Goal: Information Seeking & Learning: Learn about a topic

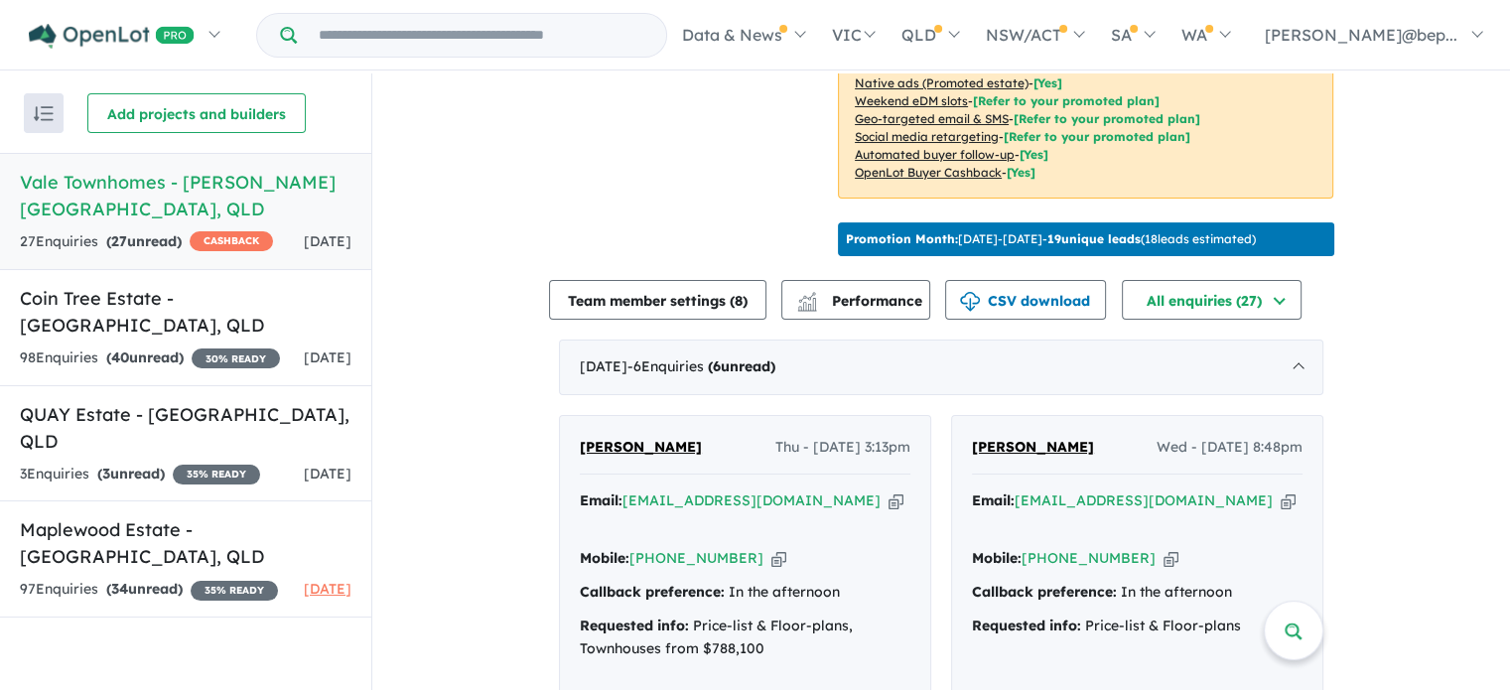
scroll to position [596, 0]
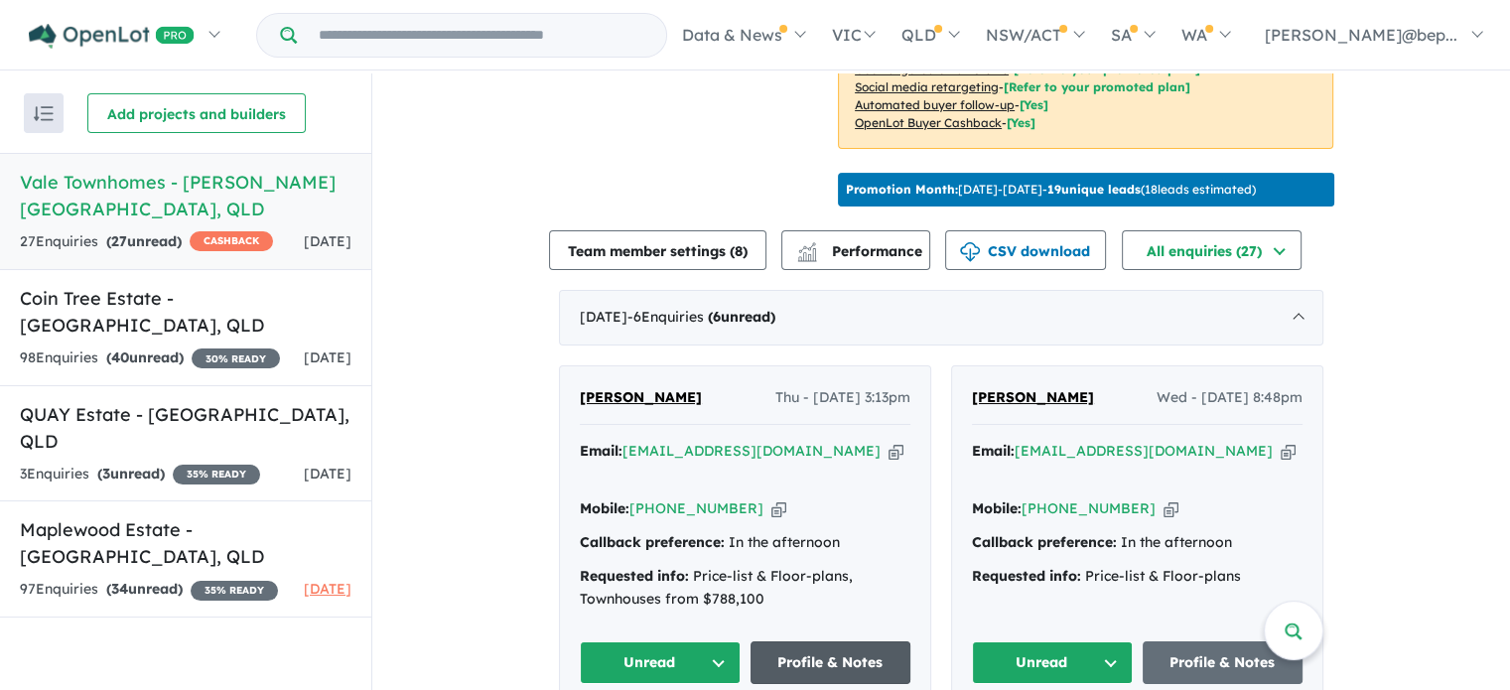
click at [863, 641] on link "Profile & Notes" at bounding box center [830, 662] width 161 height 43
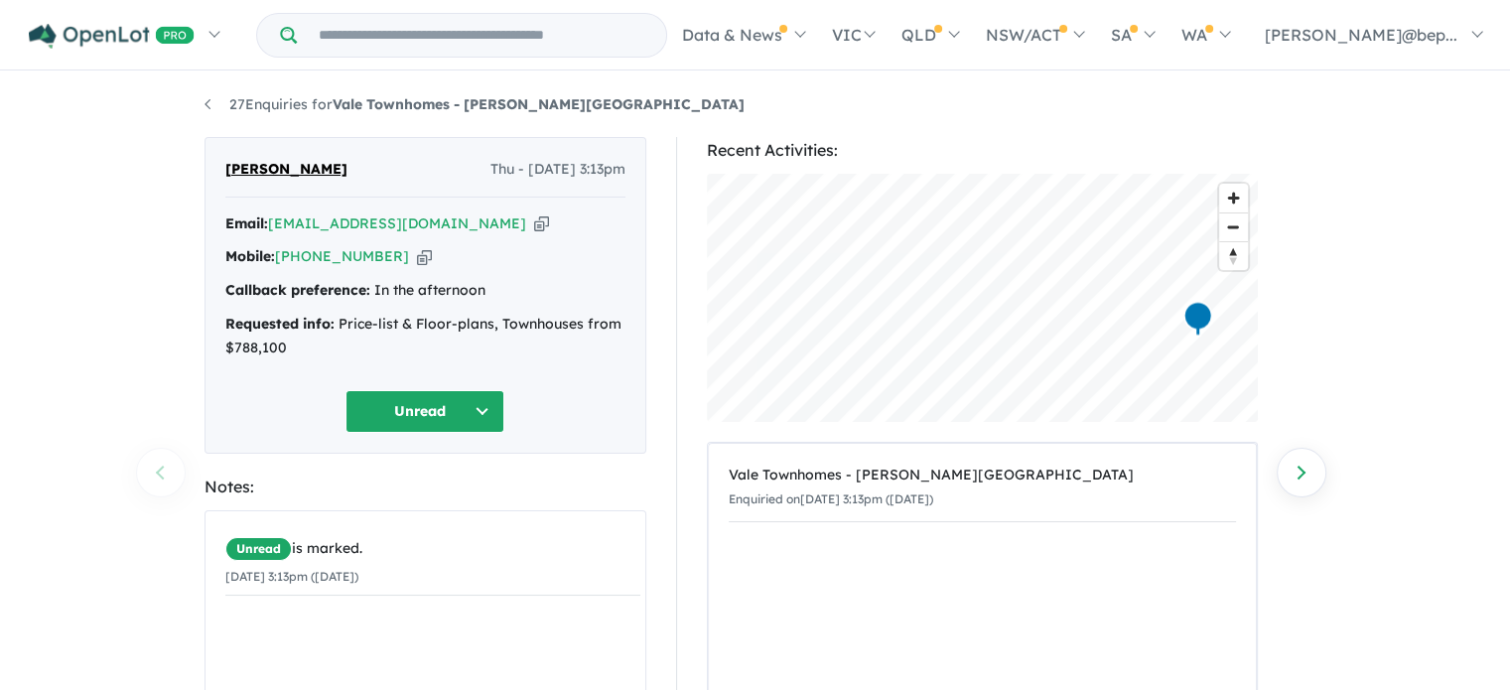
click at [534, 222] on icon "button" at bounding box center [541, 223] width 15 height 21
drag, startPoint x: 596, startPoint y: 105, endPoint x: 337, endPoint y: 112, distance: 258.2
click at [337, 112] on ul "27 Enquiries for Vale Townhomes - [PERSON_NAME][GEOGRAPHIC_DATA]" at bounding box center [755, 105] width 1102 height 24
copy strong "Vale Townhomes - [PERSON_NAME][GEOGRAPHIC_DATA]"
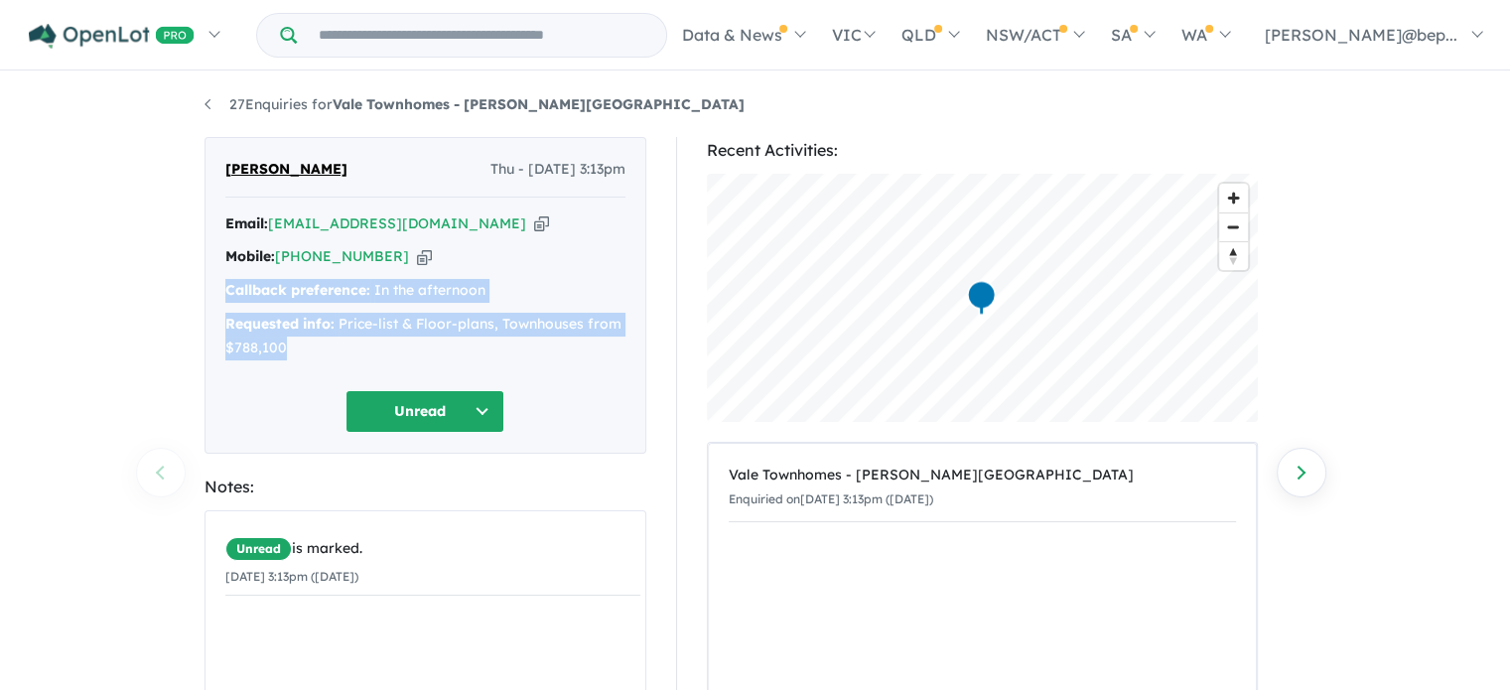
drag, startPoint x: 226, startPoint y: 289, endPoint x: 344, endPoint y: 340, distance: 128.9
click at [348, 343] on div "Email: naomi_4you@yahoo.com Copied! Mobile: +61 450 201 457 Copied! Callback pr…" at bounding box center [425, 291] width 400 height 158
copy div "Callback preference: In the afternoon Requested info: Price-list & Floor-plans,…"
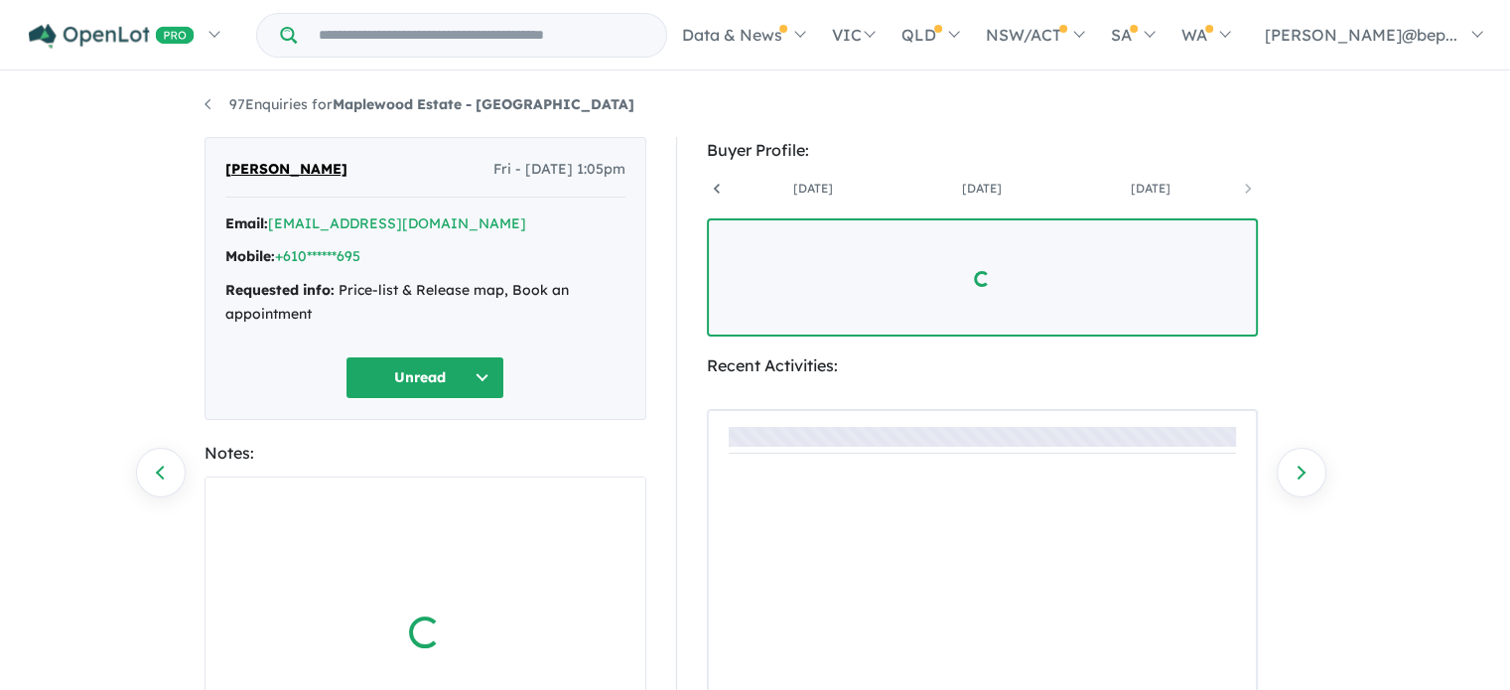
scroll to position [0, 316]
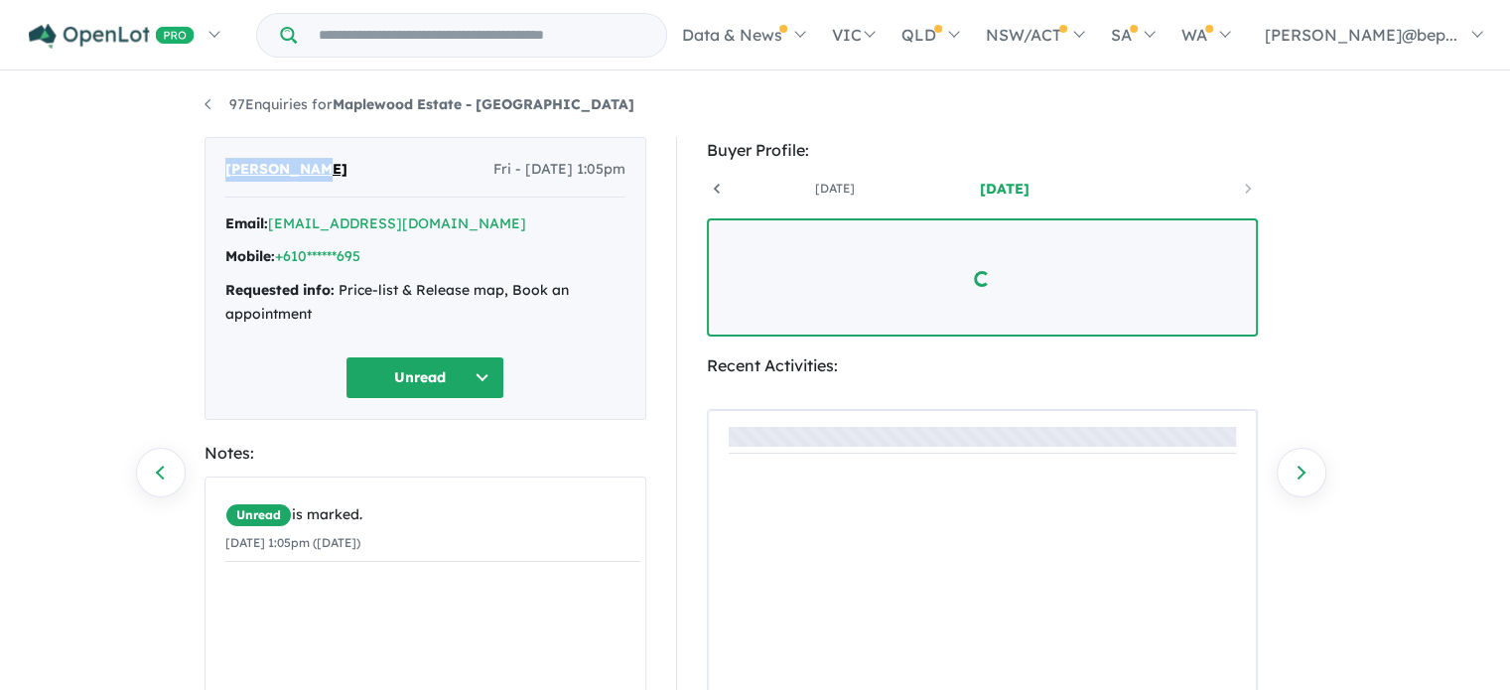
drag, startPoint x: 334, startPoint y: 169, endPoint x: 214, endPoint y: 166, distance: 120.1
click at [214, 166] on div "SAVAN PATEL Fri - 15/08/2025, 1:05pm Email: *****@yahoo.in Mobile: +610******69…" at bounding box center [425, 278] width 442 height 283
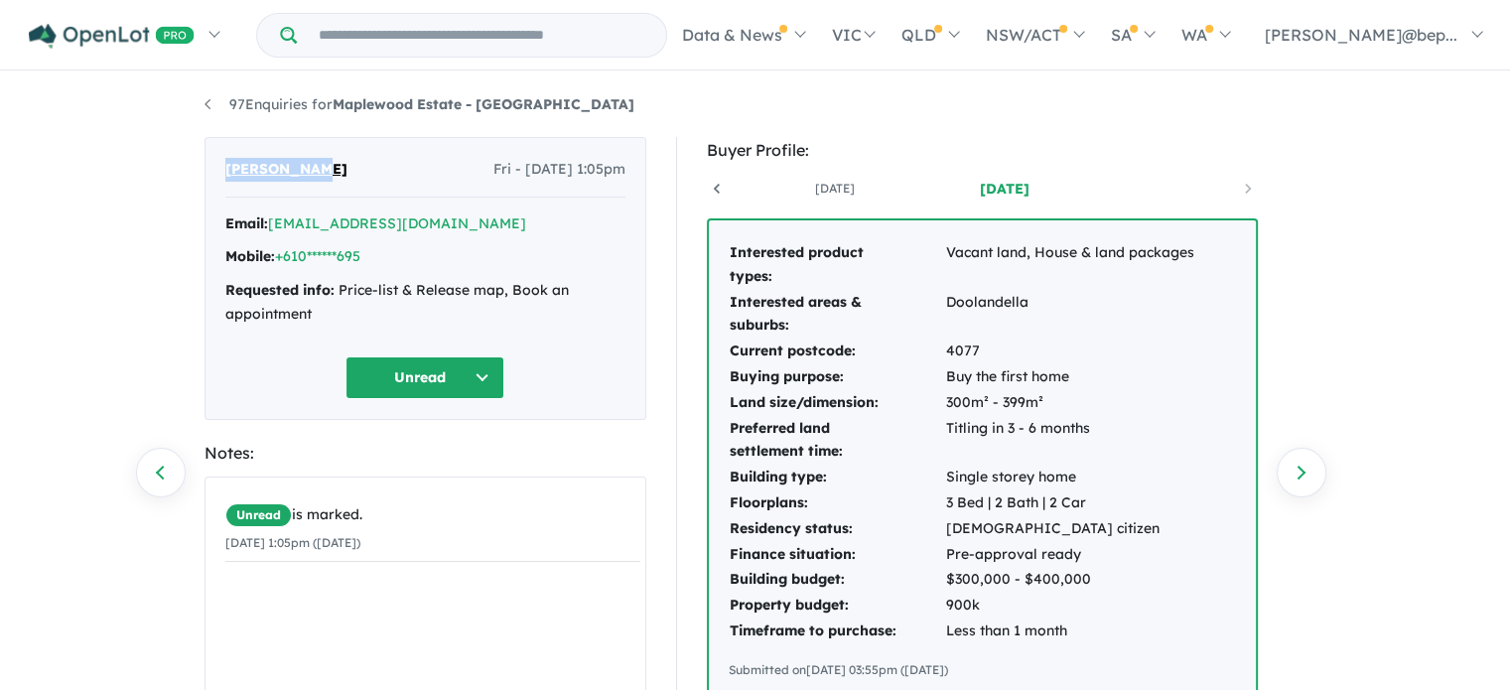
copy span "SAVAN PATEL"
drag, startPoint x: 548, startPoint y: 102, endPoint x: 337, endPoint y: 114, distance: 210.8
click at [337, 114] on ul "97 Enquiries for Maplewood Estate - Wacol" at bounding box center [755, 105] width 1102 height 24
copy strong "Maplewood Estate - Wacol"
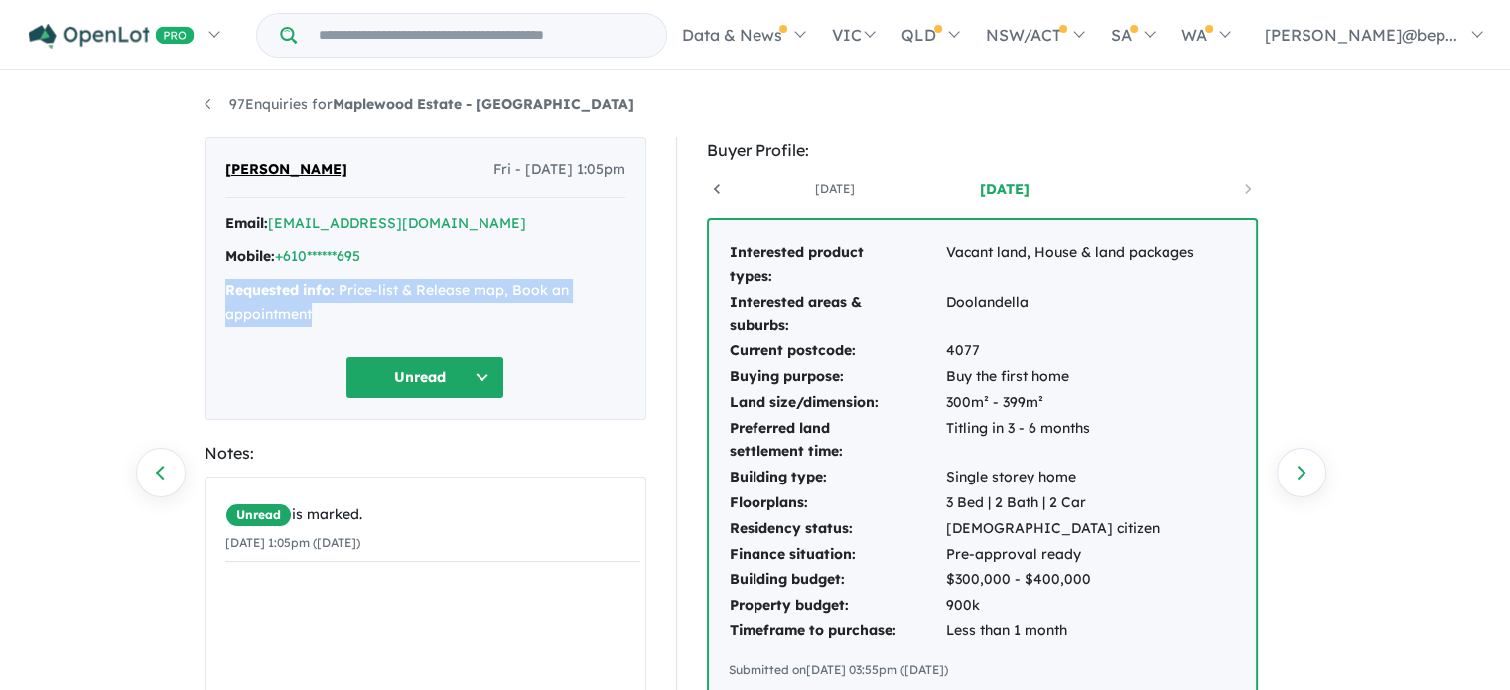
drag, startPoint x: 228, startPoint y: 289, endPoint x: 377, endPoint y: 309, distance: 150.2
click at [377, 309] on div "Requested info: Price-list & Release map, Book an appointment" at bounding box center [425, 303] width 400 height 48
copy div "Requested info: Price-list & Release map, Book an appointment"
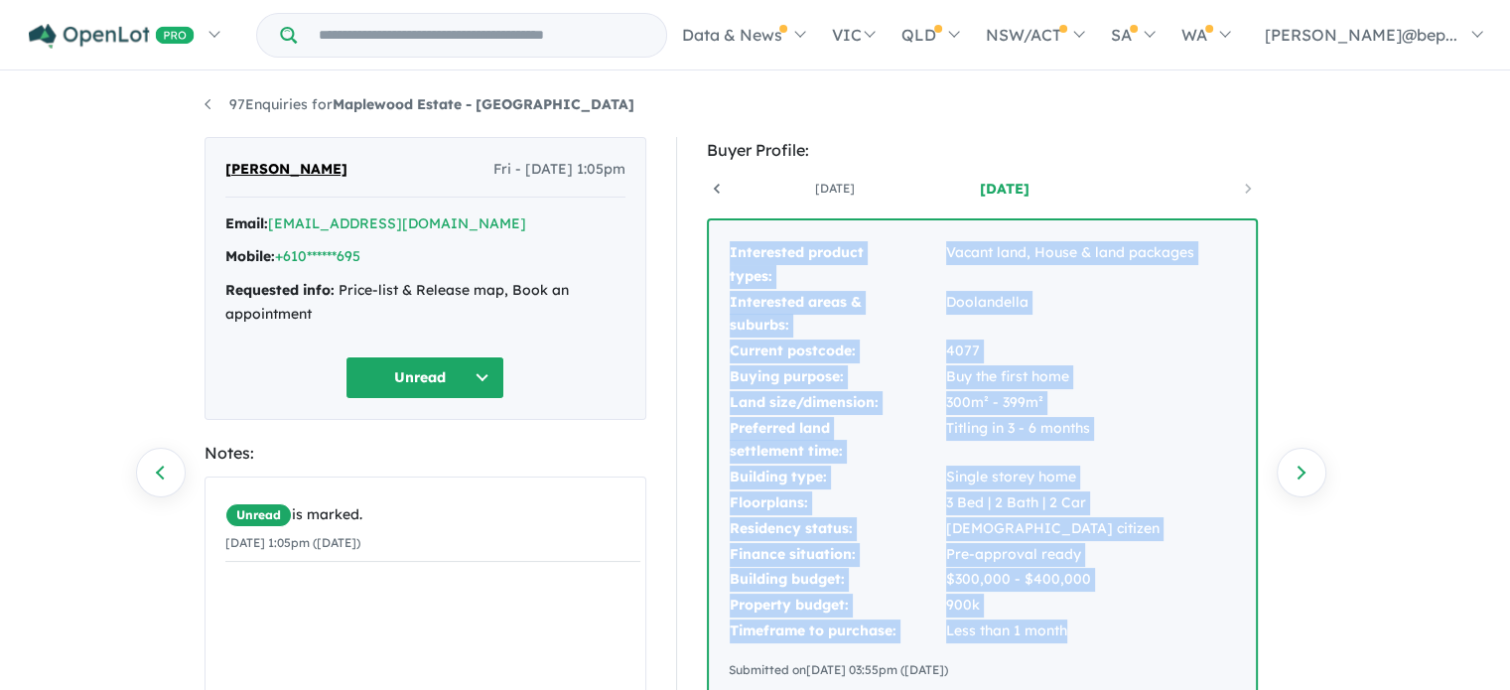
drag, startPoint x: 725, startPoint y: 253, endPoint x: 1093, endPoint y: 622, distance: 521.5
click at [1093, 622] on div "Interested product types: Vacant land, House & land packages Interested areas &…" at bounding box center [982, 459] width 547 height 479
copy tbody "Interested product types: Vacant land, House & land packages Interested areas &…"
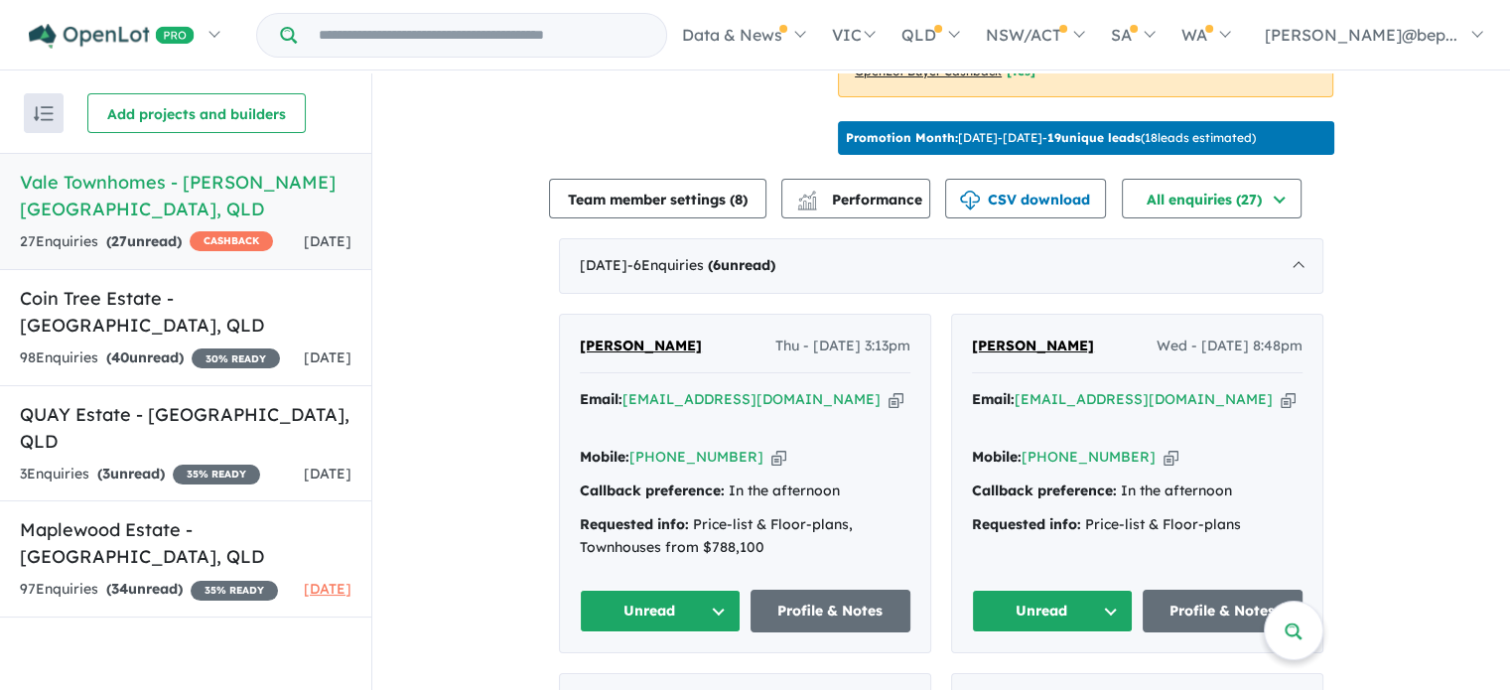
scroll to position [695, 0]
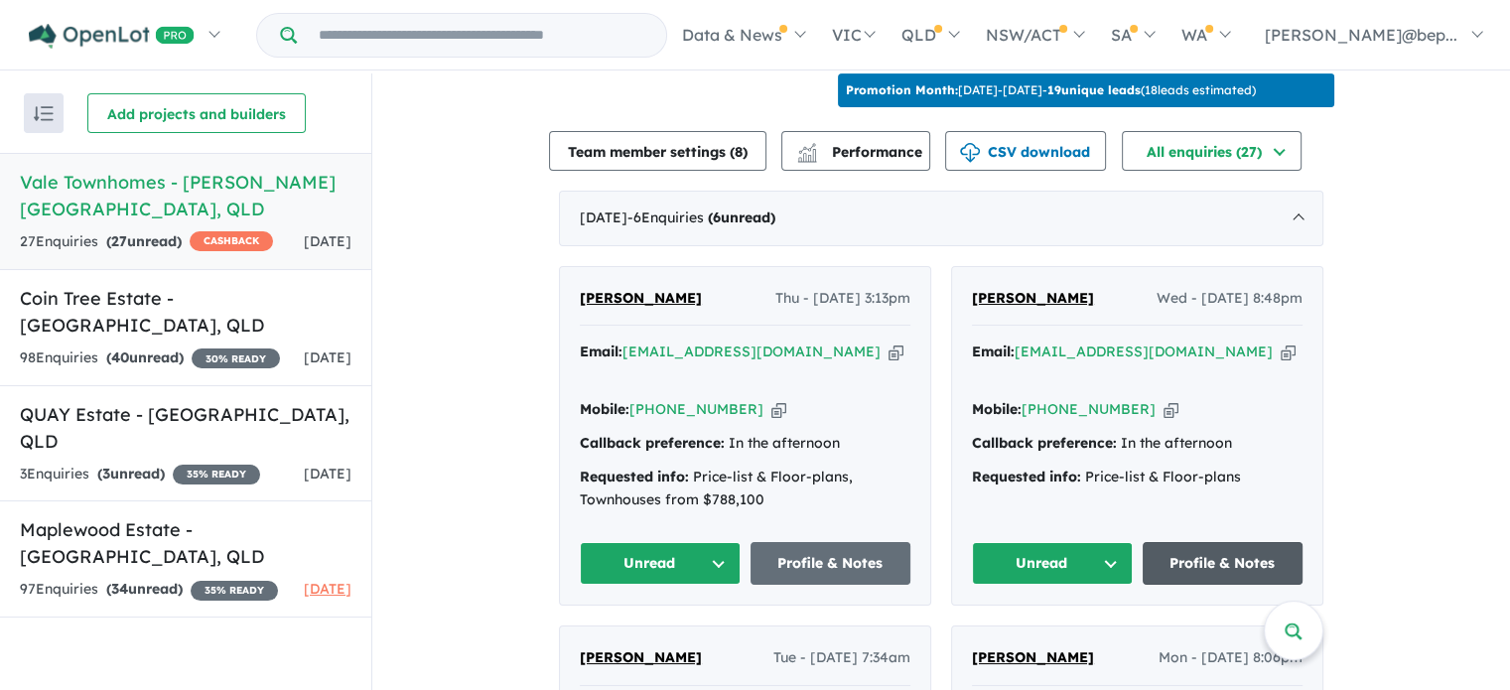
click at [1238, 542] on link "Profile & Notes" at bounding box center [1222, 563] width 161 height 43
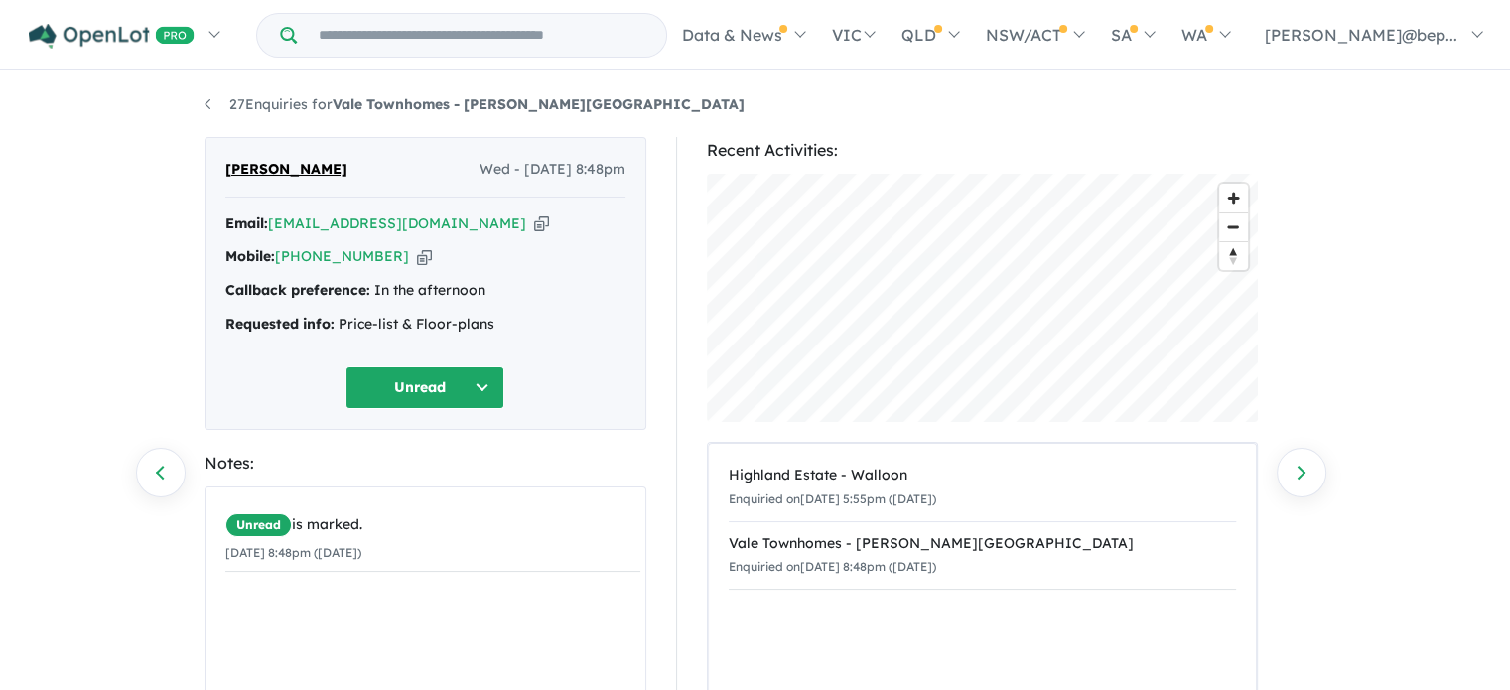
click at [534, 217] on icon "button" at bounding box center [541, 223] width 15 height 21
drag, startPoint x: 359, startPoint y: 170, endPoint x: 216, endPoint y: 172, distance: 142.9
click at [216, 172] on div "[PERSON_NAME] Wed - [DATE] 8:48pm Email: [EMAIL_ADDRESS][DOMAIN_NAME] Copied! M…" at bounding box center [425, 283] width 442 height 293
copy span "[PERSON_NAME]"
drag, startPoint x: 408, startPoint y: 257, endPoint x: 388, endPoint y: 257, distance: 19.9
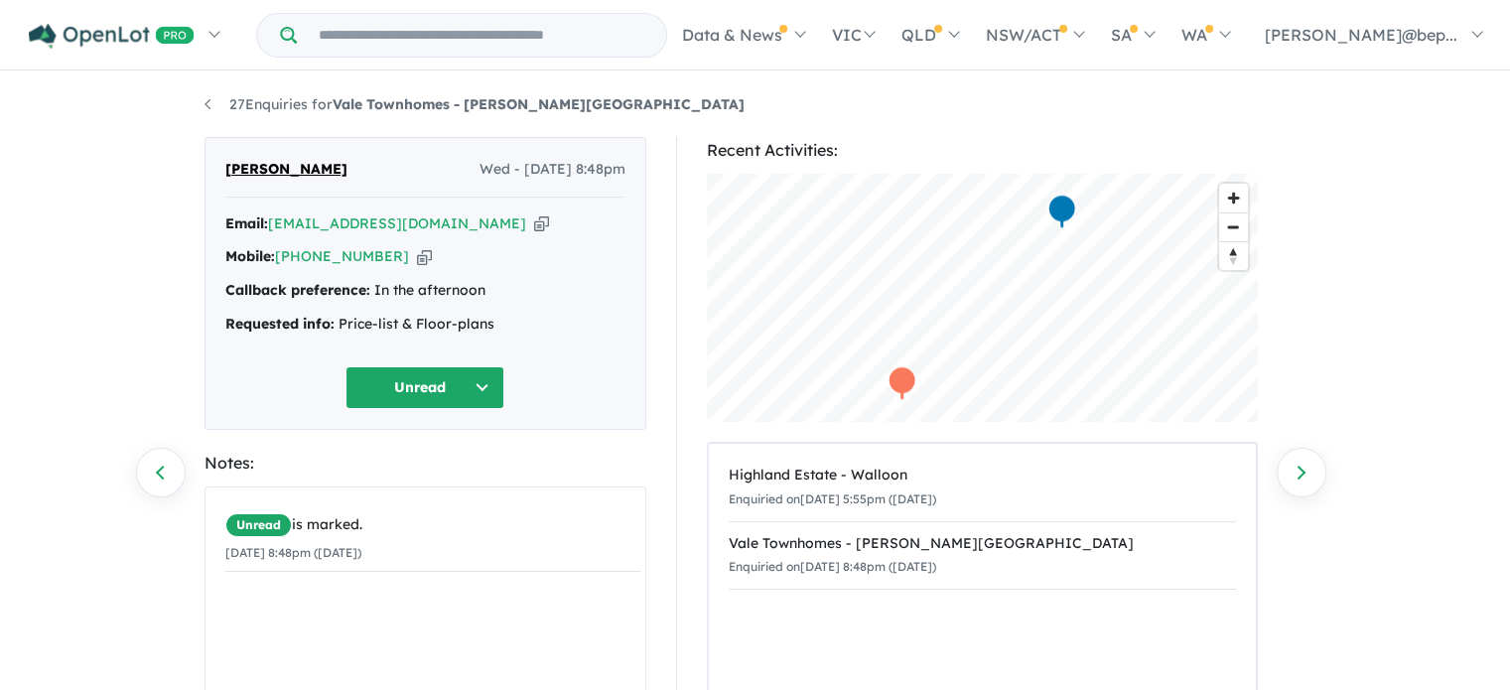
click at [394, 257] on div "Mobile: [PHONE_NUMBER] Copied!" at bounding box center [425, 257] width 400 height 24
click at [388, 257] on div "Mobile: [PHONE_NUMBER] Copied!" at bounding box center [425, 257] width 400 height 24
click at [417, 258] on icon "button" at bounding box center [424, 256] width 15 height 21
drag, startPoint x: 564, startPoint y: 103, endPoint x: 338, endPoint y: 108, distance: 225.4
click at [336, 110] on ul "27 Enquiries for Vale Townhomes - [PERSON_NAME][GEOGRAPHIC_DATA]" at bounding box center [755, 105] width 1102 height 24
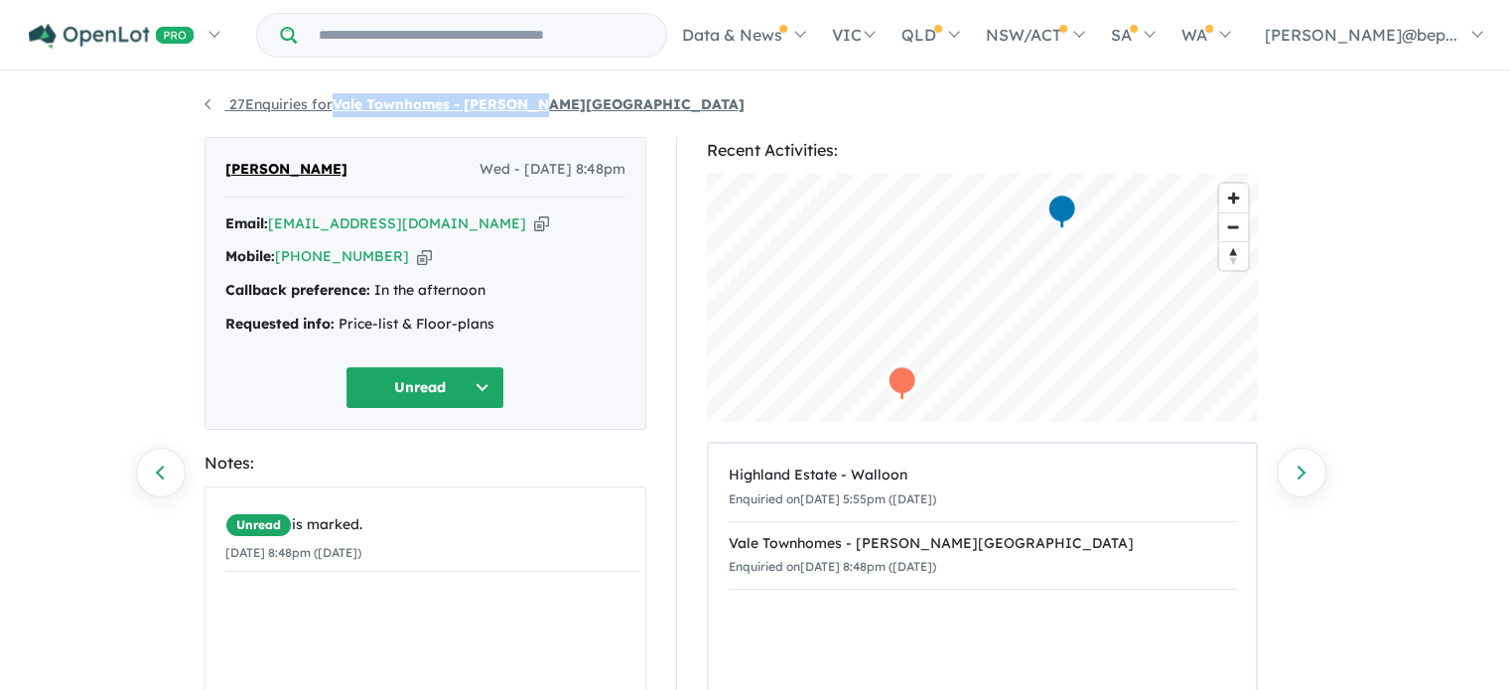
copy strong "Vale Townhomes - [PERSON_NAME][GEOGRAPHIC_DATA]"
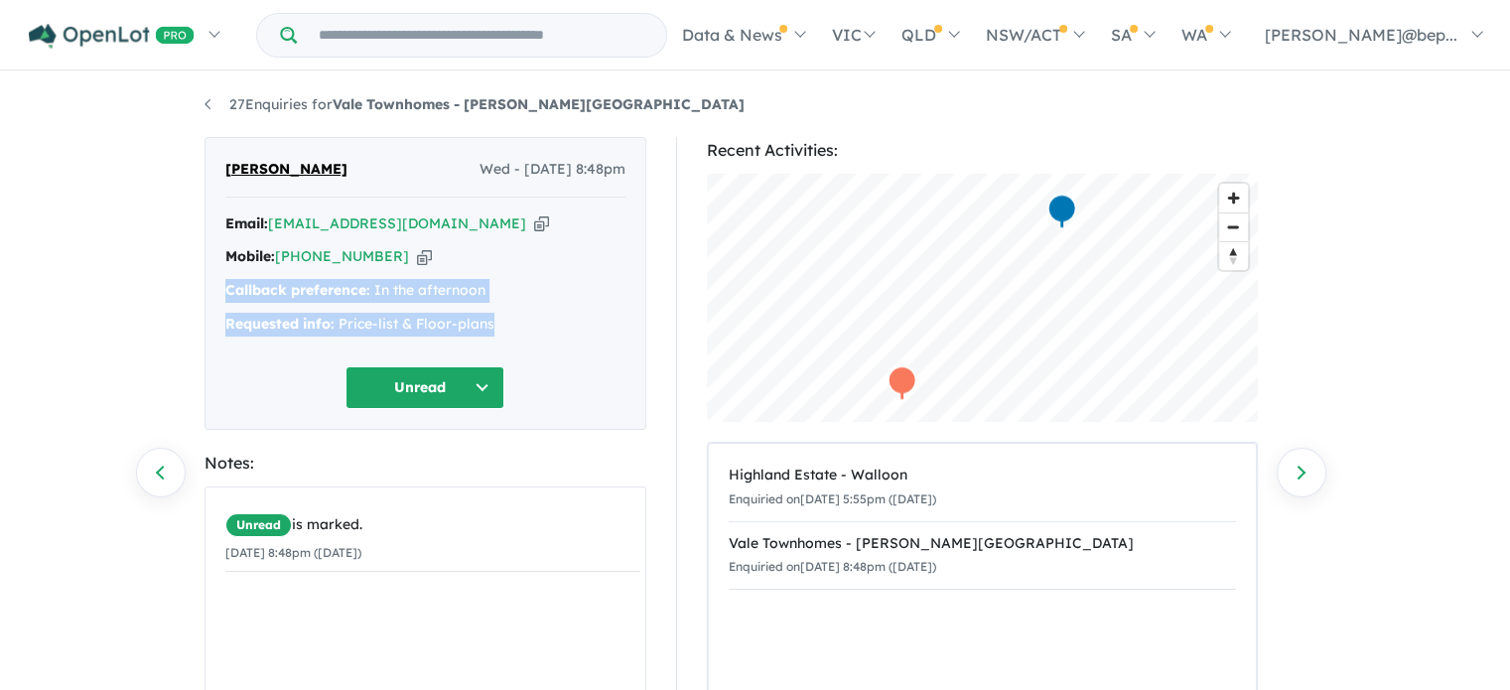
drag, startPoint x: 211, startPoint y: 286, endPoint x: 508, endPoint y: 332, distance: 300.3
click at [508, 332] on div "[PERSON_NAME] Wed - [DATE] 8:48pm Email: [EMAIL_ADDRESS][DOMAIN_NAME] Copied! M…" at bounding box center [425, 283] width 442 height 293
copy div "Callback preference: In the afternoon Requested info: Price-list & Floor-plans"
